Goal: Task Accomplishment & Management: Manage account settings

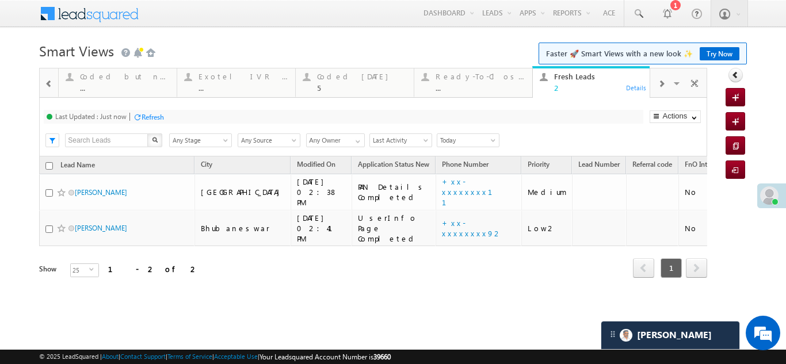
scroll to position [58, 0]
click at [153, 113] on div "Refresh" at bounding box center [153, 117] width 22 height 9
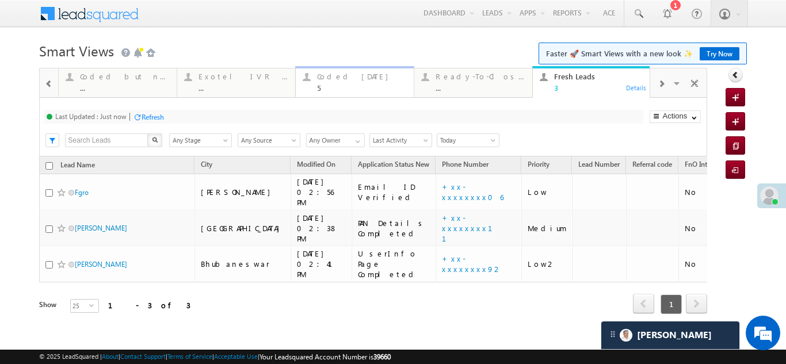
click at [345, 78] on div "Coded [DATE]" at bounding box center [362, 76] width 90 height 9
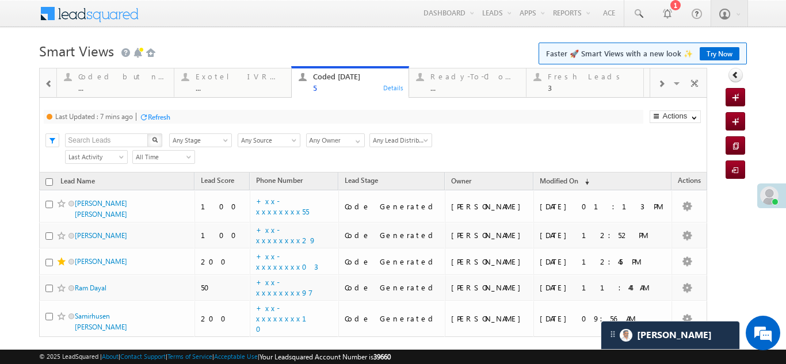
click at [166, 114] on div "Refresh" at bounding box center [159, 117] width 22 height 9
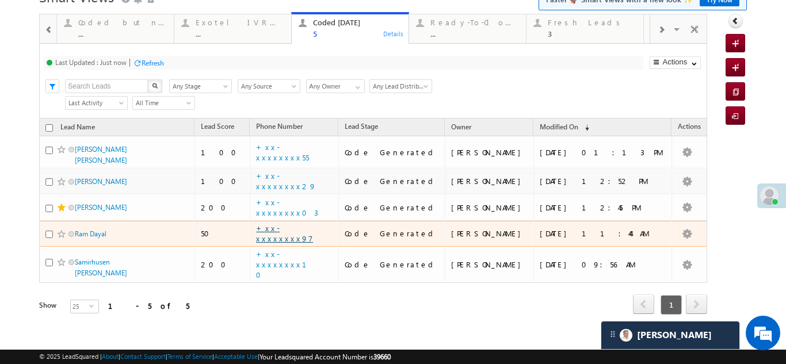
scroll to position [0, 0]
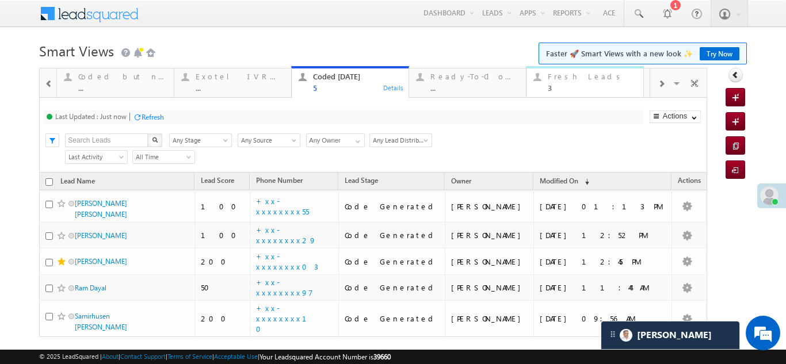
click at [574, 81] on div "Fresh Leads 3" at bounding box center [592, 81] width 89 height 22
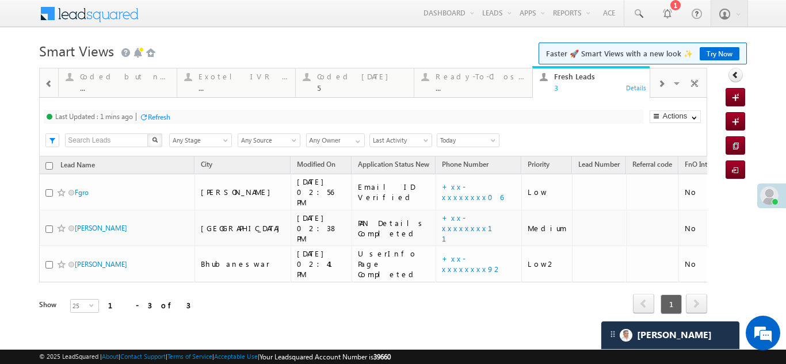
click at [165, 115] on div "Refresh" at bounding box center [159, 117] width 22 height 9
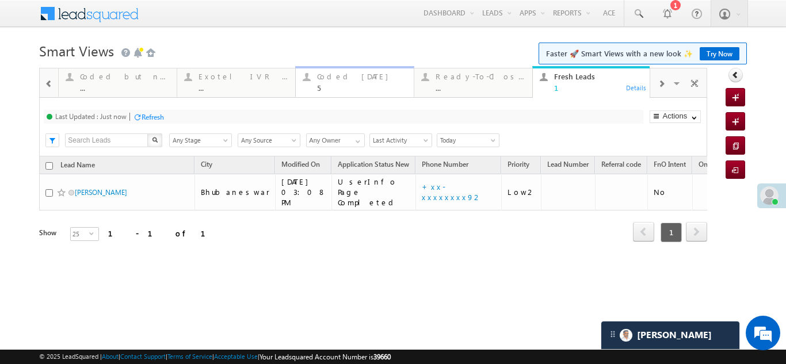
click at [336, 82] on div "Coded [DATE] 5" at bounding box center [362, 81] width 90 height 22
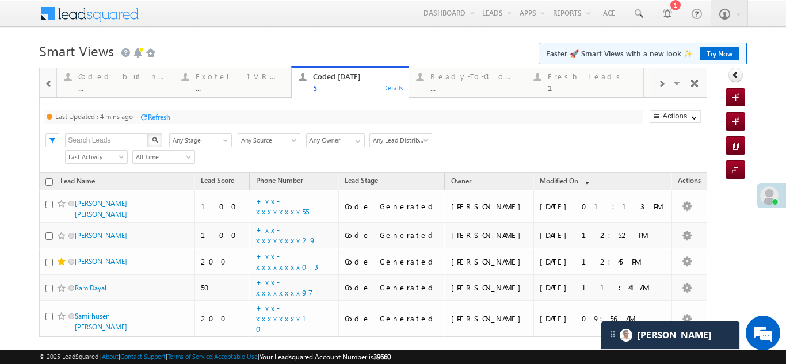
click at [158, 115] on div "Refresh" at bounding box center [159, 117] width 22 height 9
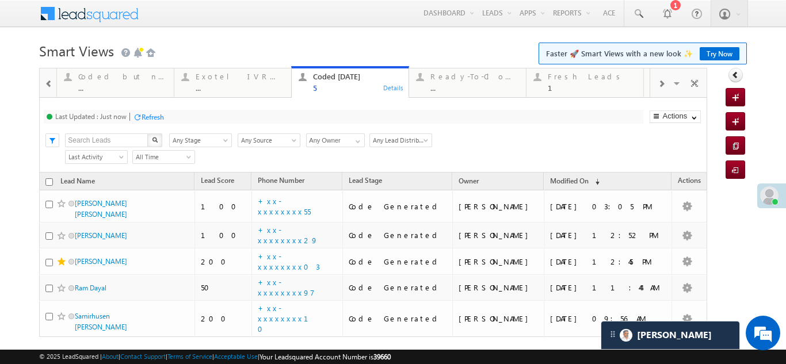
click at [658, 82] on span at bounding box center [661, 83] width 7 height 9
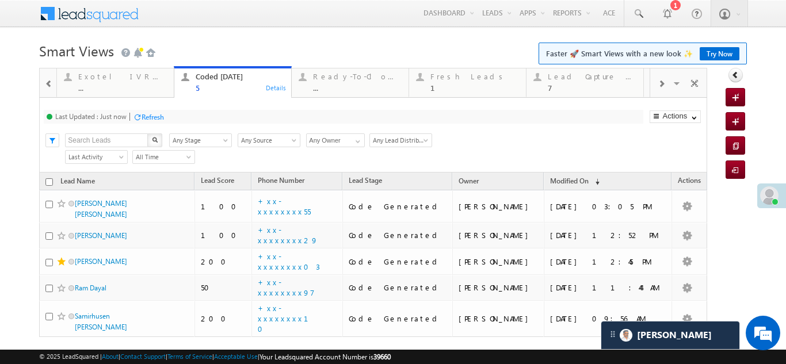
click at [658, 82] on span at bounding box center [661, 83] width 7 height 9
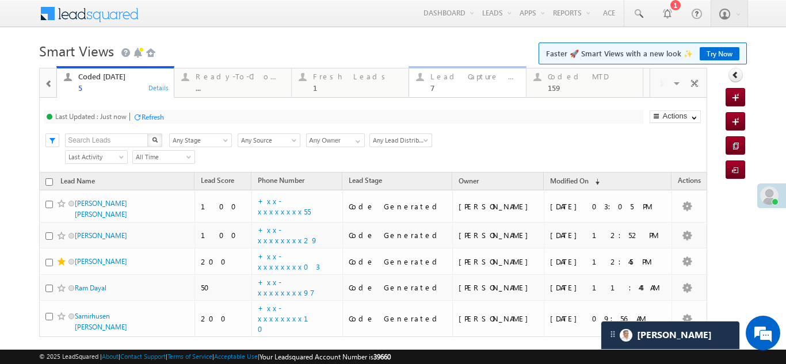
click at [459, 78] on div "Lead Capture [DATE]" at bounding box center [475, 76] width 89 height 9
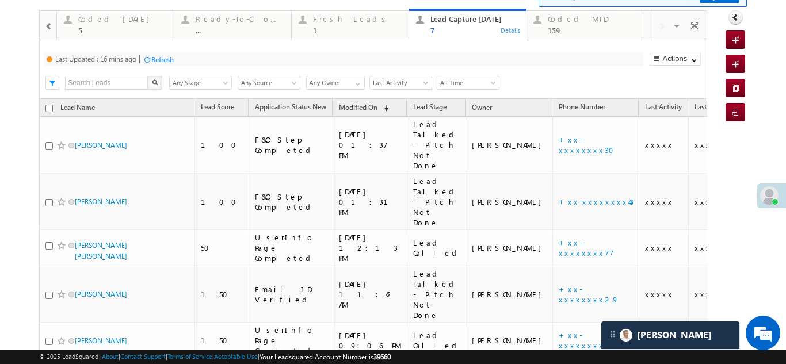
click at [167, 58] on div "Refresh" at bounding box center [162, 59] width 22 height 9
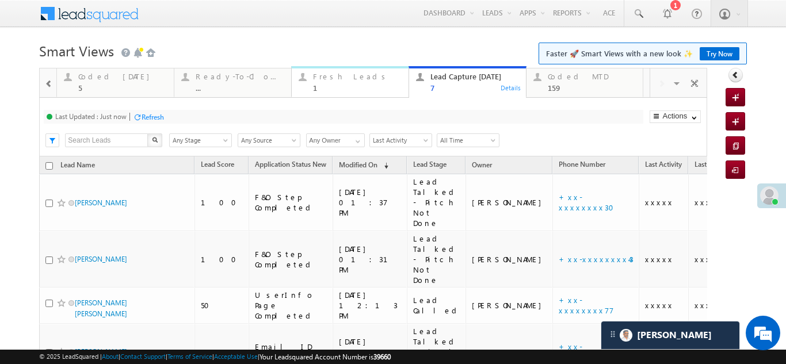
click at [346, 78] on div "Fresh Leads" at bounding box center [357, 76] width 89 height 9
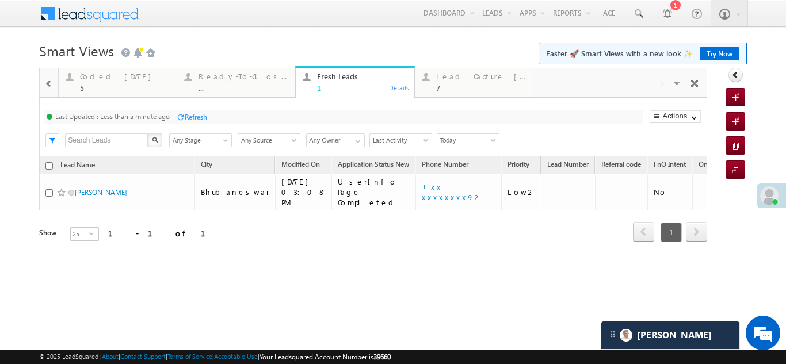
click at [194, 117] on div "Refresh" at bounding box center [196, 117] width 22 height 9
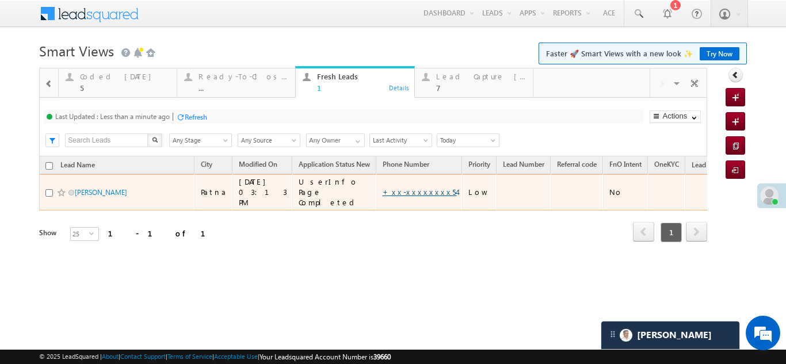
click at [395, 189] on link "+xx-xxxxxxxx54" at bounding box center [420, 192] width 74 height 10
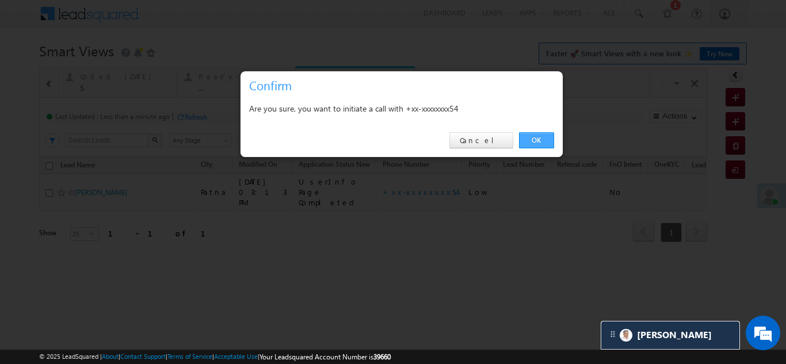
click at [546, 137] on link "OK" at bounding box center [536, 140] width 35 height 16
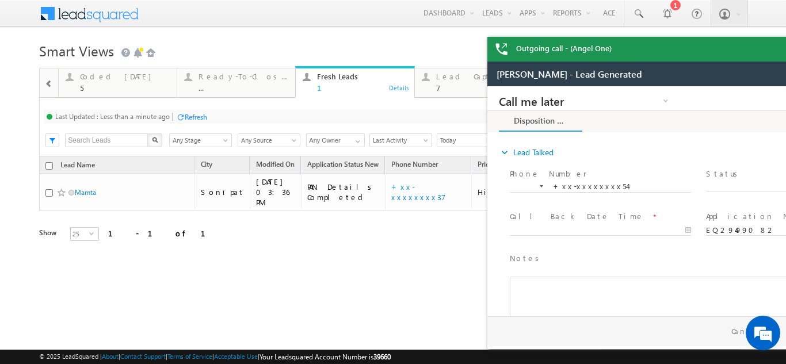
click at [768, 46] on div "Outgoing call - (Angel One)" at bounding box center [703, 49] width 432 height 25
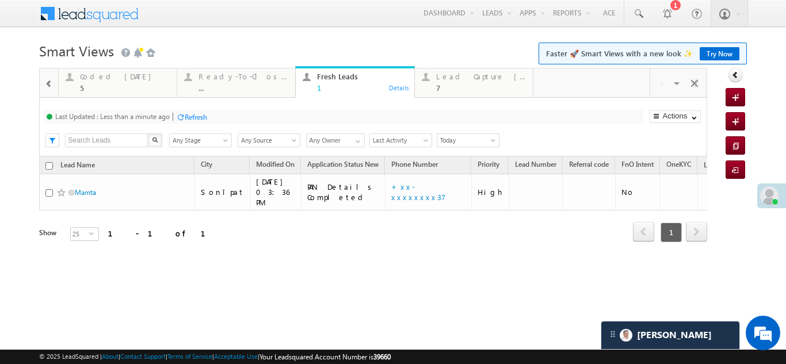
click at [191, 119] on div "Refresh" at bounding box center [196, 117] width 22 height 9
click at [83, 76] on div "Coded [DATE]" at bounding box center [125, 76] width 90 height 9
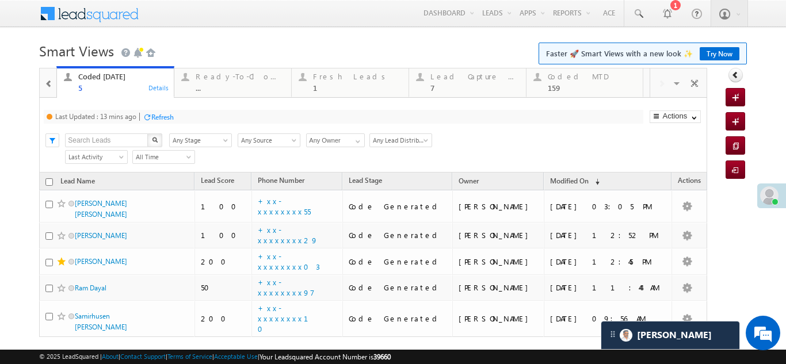
click at [159, 118] on div "Refresh" at bounding box center [162, 117] width 22 height 9
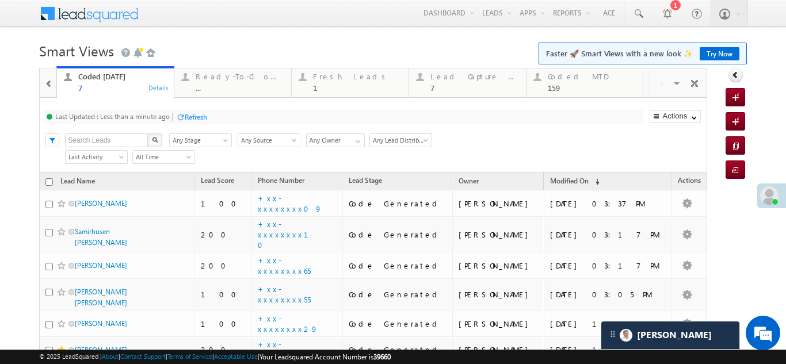
click at [199, 116] on div "Refresh" at bounding box center [196, 117] width 22 height 9
click at [345, 77] on div "Fresh Leads" at bounding box center [357, 76] width 89 height 9
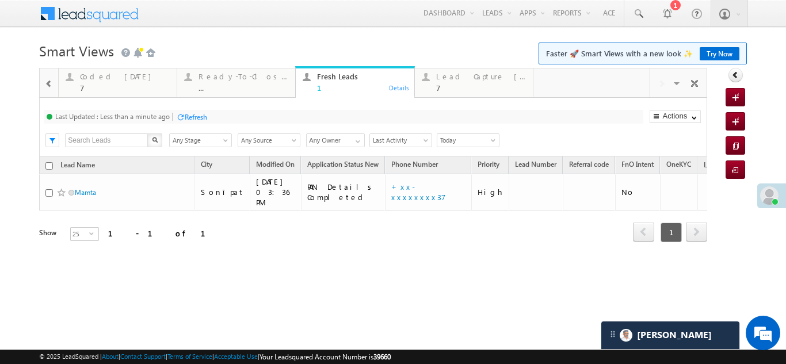
click at [192, 116] on div "Refresh" at bounding box center [196, 117] width 22 height 9
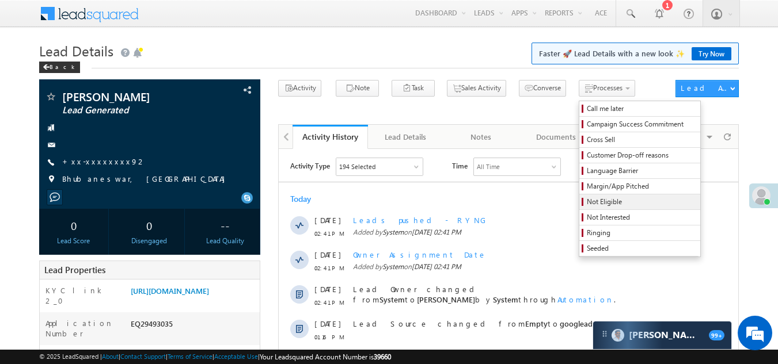
click at [586, 204] on span "Not Eligible" at bounding box center [640, 202] width 109 height 10
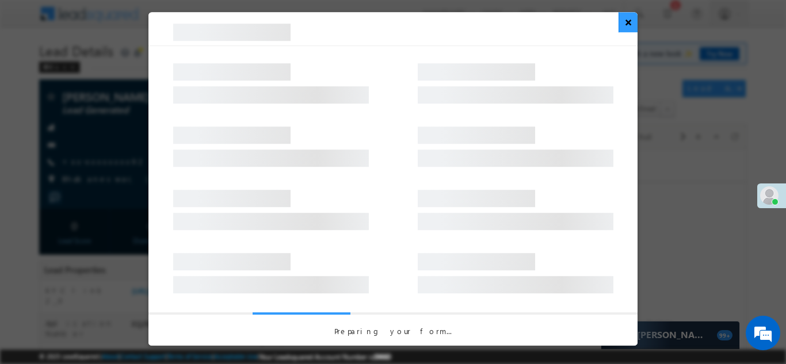
click at [629, 25] on button "×" at bounding box center [628, 22] width 19 height 20
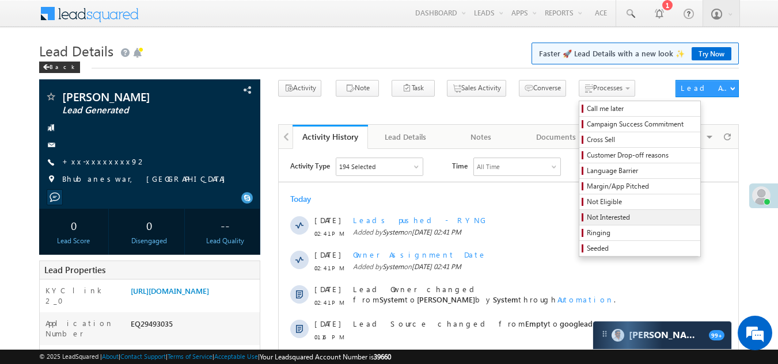
click at [586, 214] on span "Not Interested" at bounding box center [640, 217] width 109 height 10
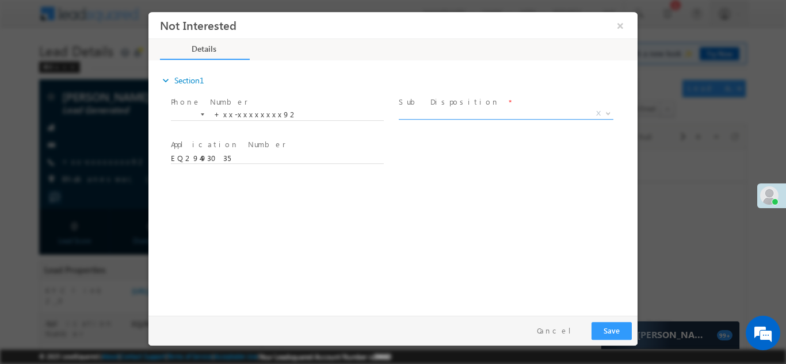
click at [468, 115] on span "X" at bounding box center [506, 114] width 215 height 12
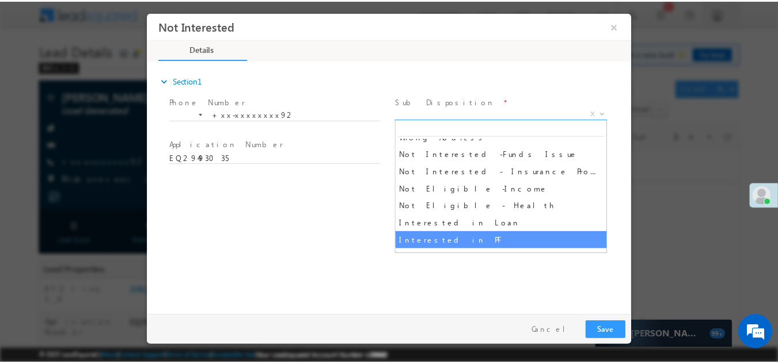
scroll to position [230, 0]
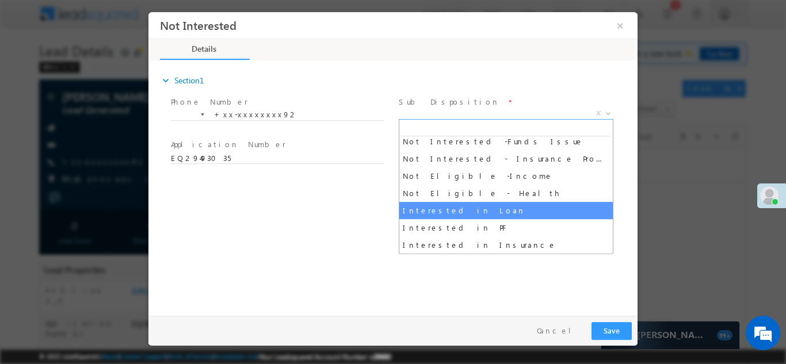
select select "Interested in Loan"
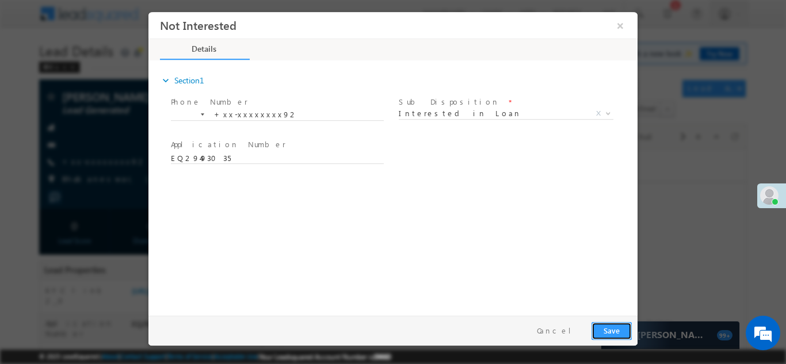
click at [607, 329] on button "Save" at bounding box center [612, 331] width 40 height 18
